Goal: Task Accomplishment & Management: Use online tool/utility

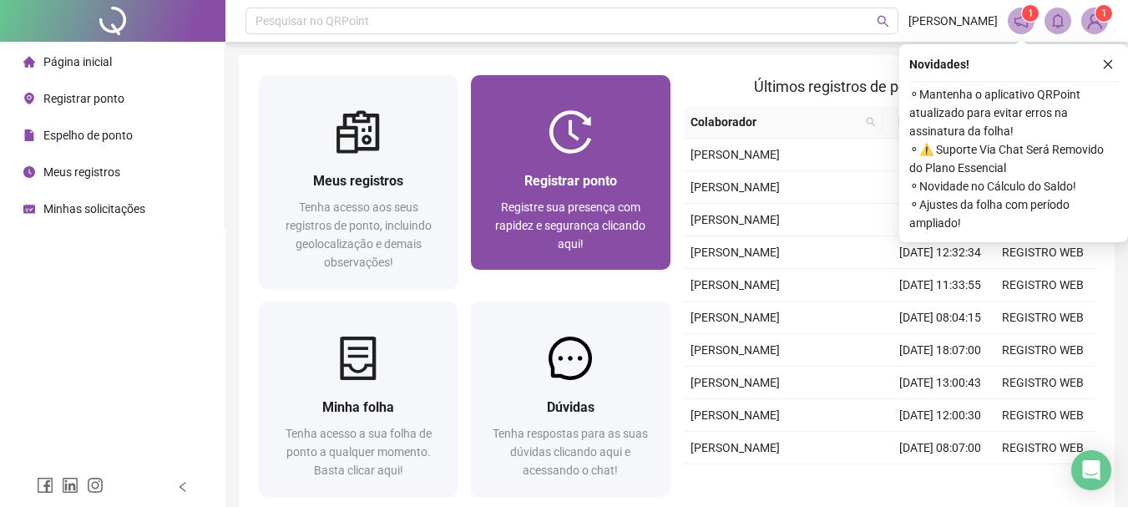
click at [574, 202] on span "Registre sua presença com rapidez e segurança clicando aqui!" at bounding box center [570, 225] width 150 height 50
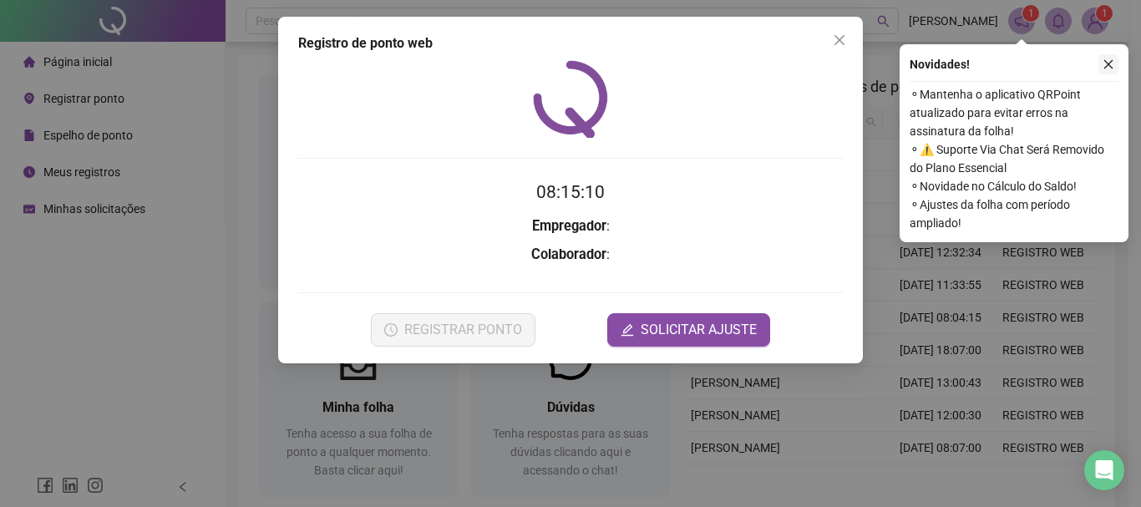
click at [1110, 57] on button "button" at bounding box center [1108, 64] width 20 height 20
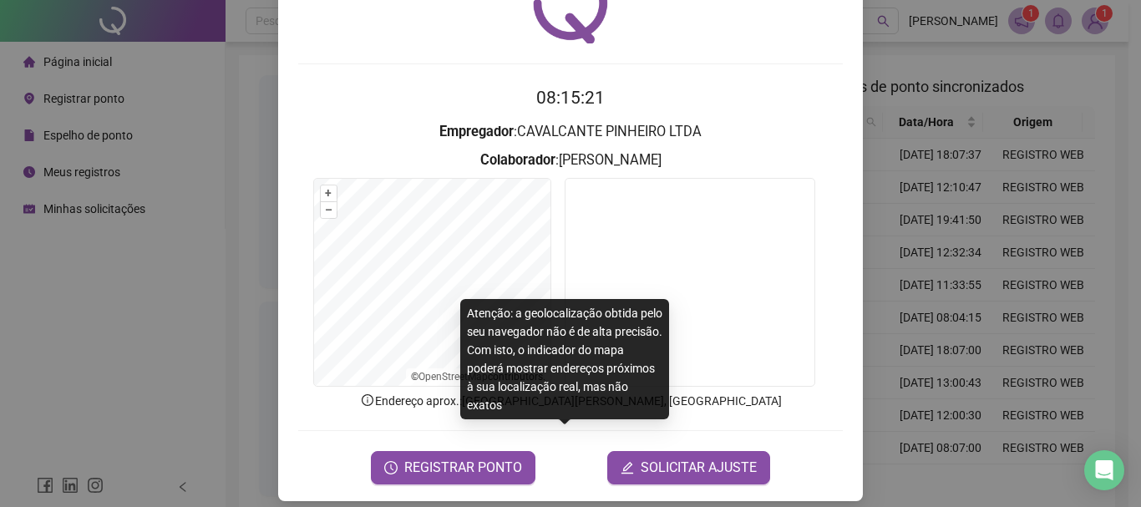
scroll to position [109, 0]
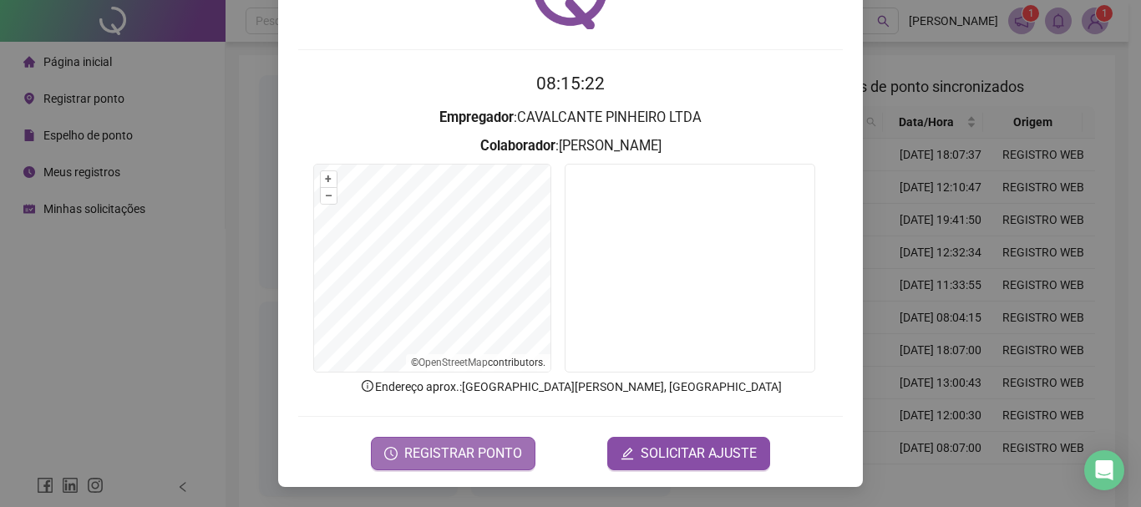
click at [466, 438] on button "REGISTRAR PONTO" at bounding box center [453, 453] width 165 height 33
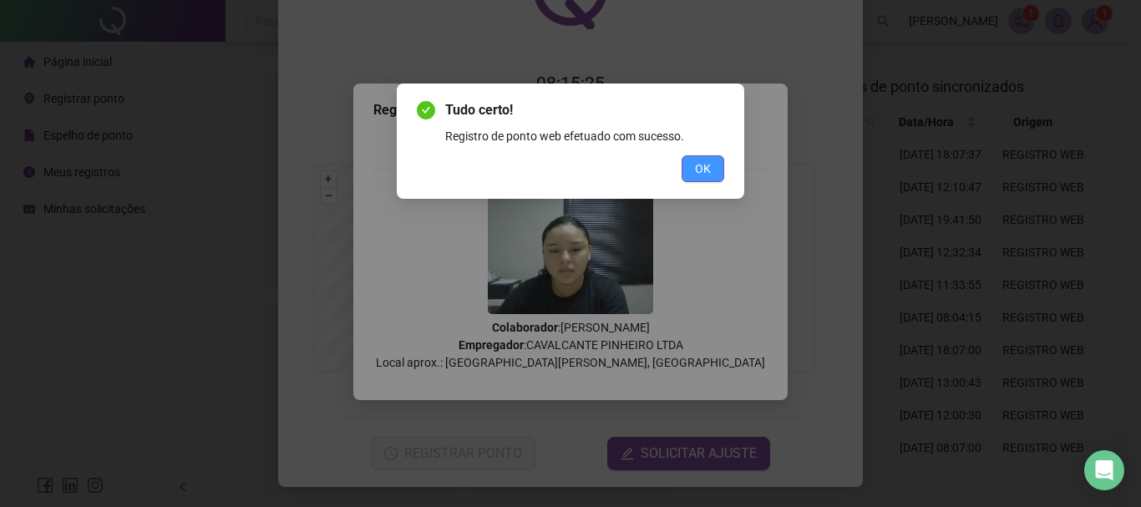
drag, startPoint x: 710, startPoint y: 185, endPoint x: 709, endPoint y: 171, distance: 14.2
click at [710, 185] on div "Tudo certo! Registro de ponto web efetuado com sucesso. OK" at bounding box center [570, 141] width 347 height 115
click at [709, 171] on span "OK" at bounding box center [703, 168] width 16 height 18
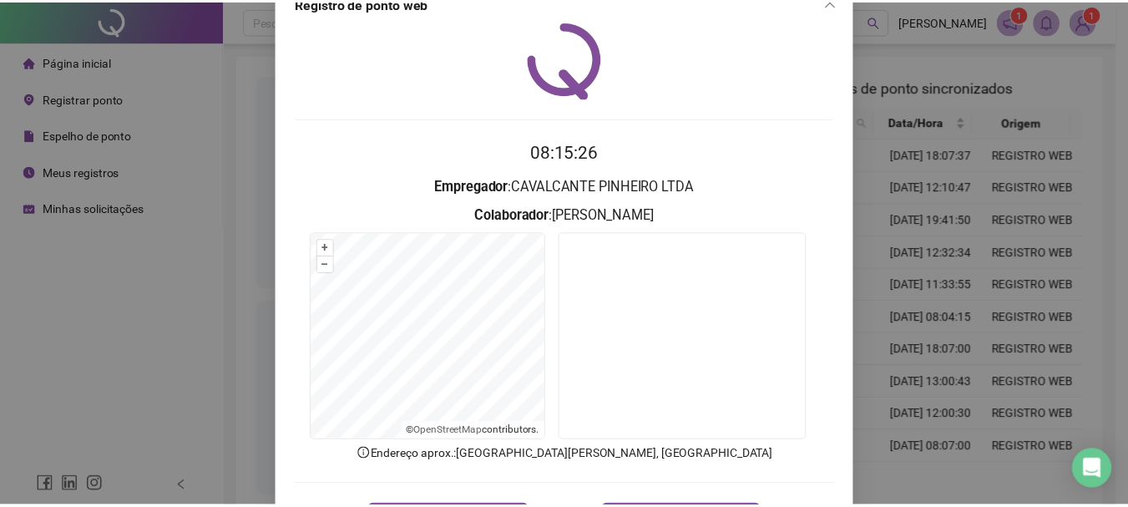
scroll to position [0, 0]
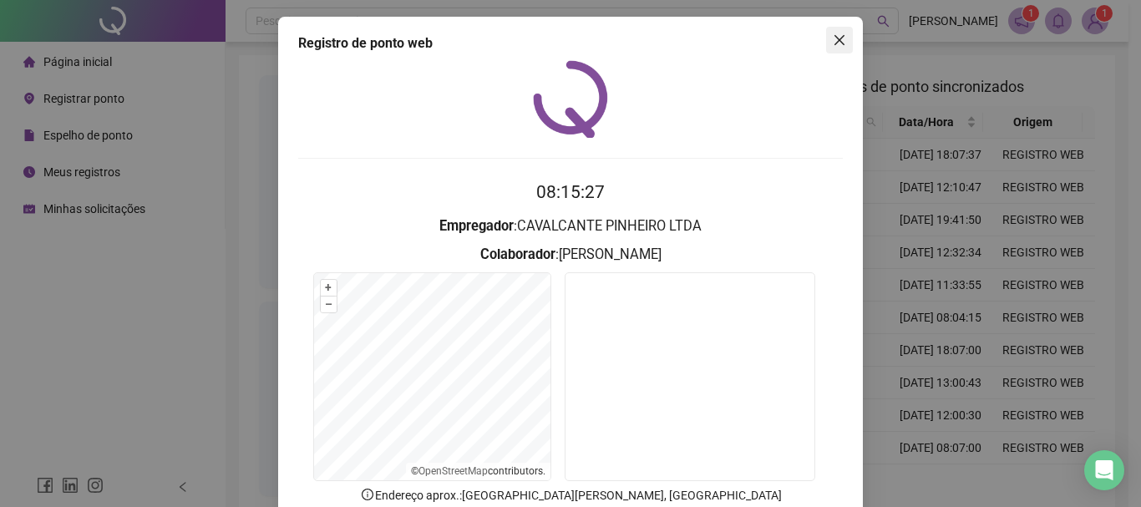
click at [833, 40] on icon "close" at bounding box center [839, 39] width 13 height 13
